Goal: Task Accomplishment & Management: Manage account settings

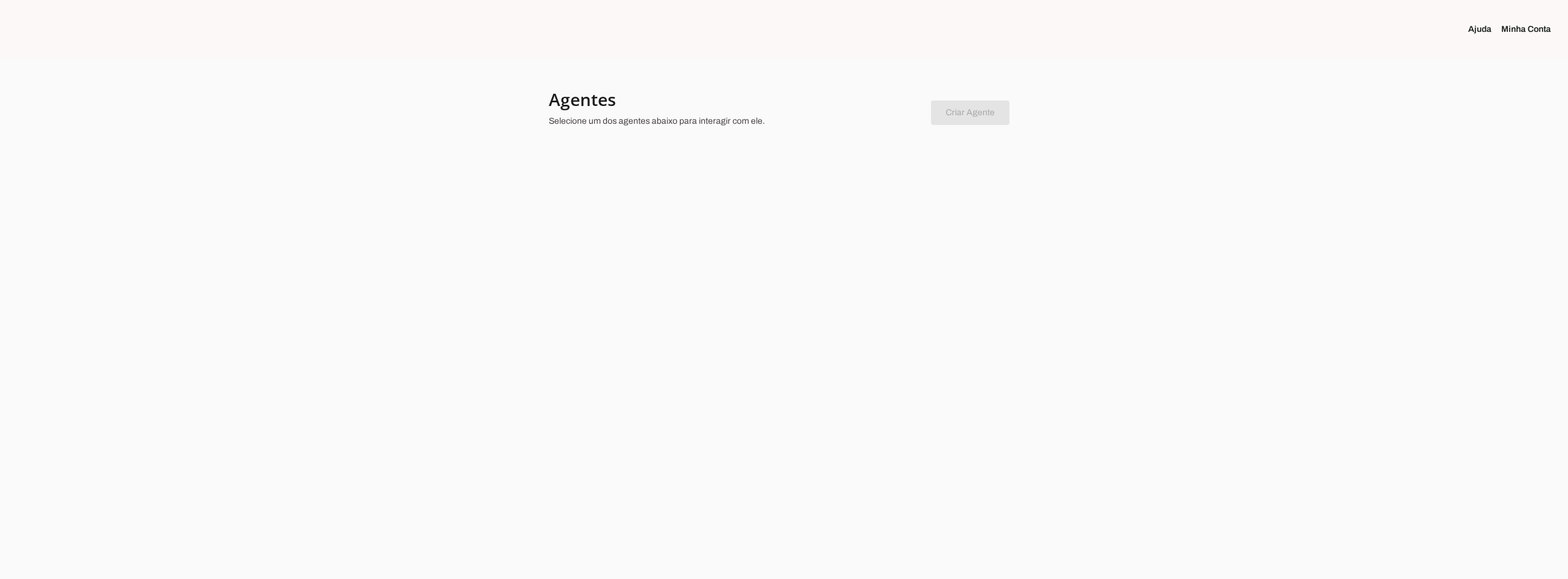
click at [844, 196] on div at bounding box center [784, 290] width 1568 height 579
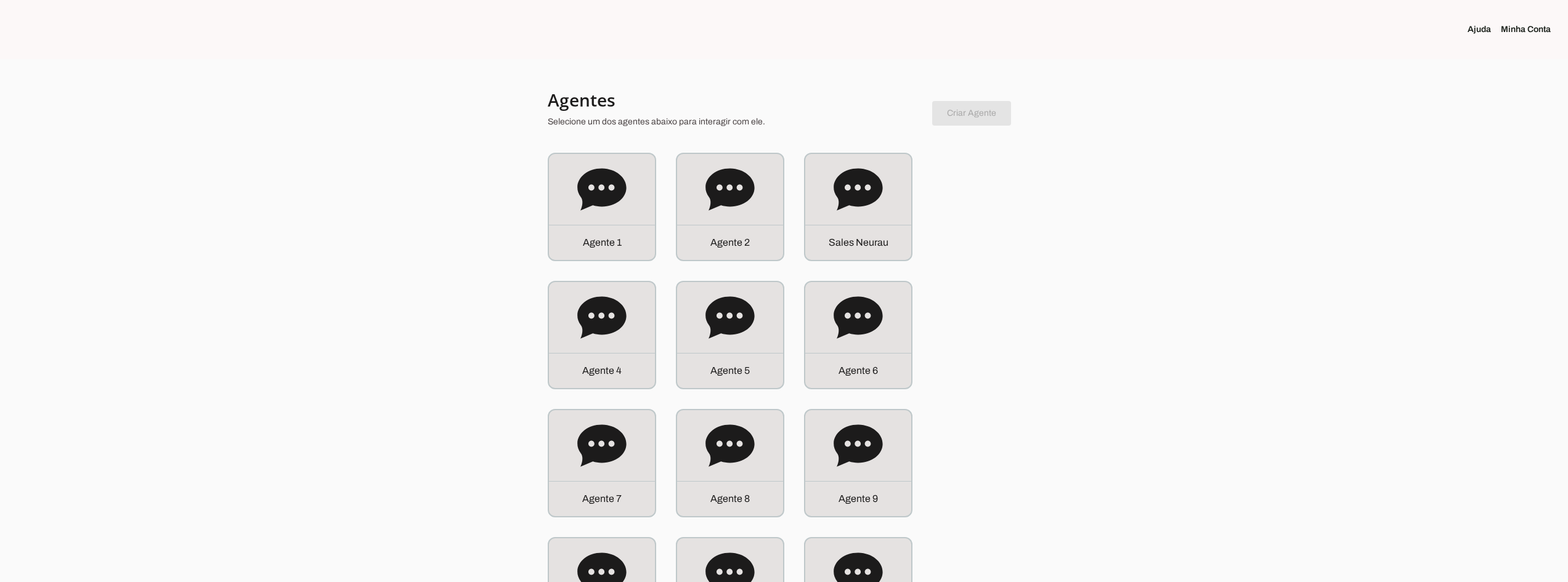
click at [1530, 26] on link "Minha Conta" at bounding box center [1530, 29] width 60 height 13
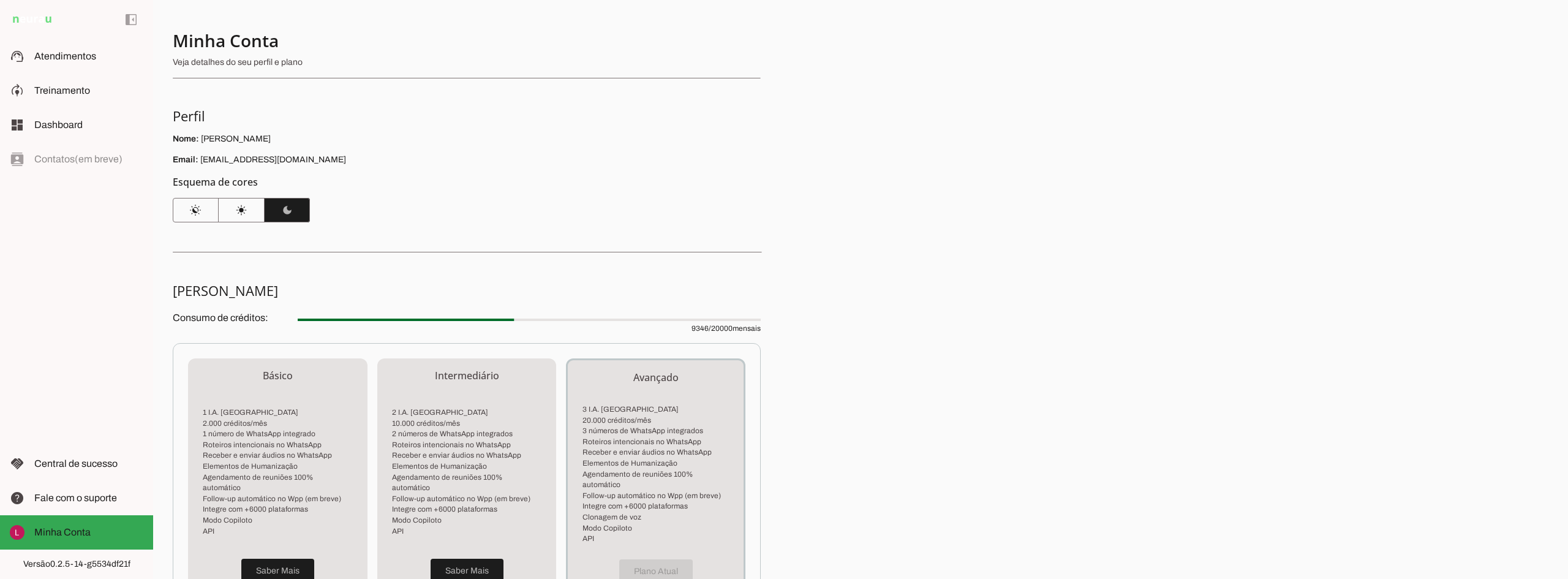
click at [1141, 209] on div "Minha Conta Veja detalhes do seu perfil e plano Perfil Nome: [PERSON_NAME] Emai…" at bounding box center [860, 290] width 1415 height 579
click at [59, 51] on span "Atendimentos" at bounding box center [65, 56] width 62 height 11
